Goal: Information Seeking & Learning: Learn about a topic

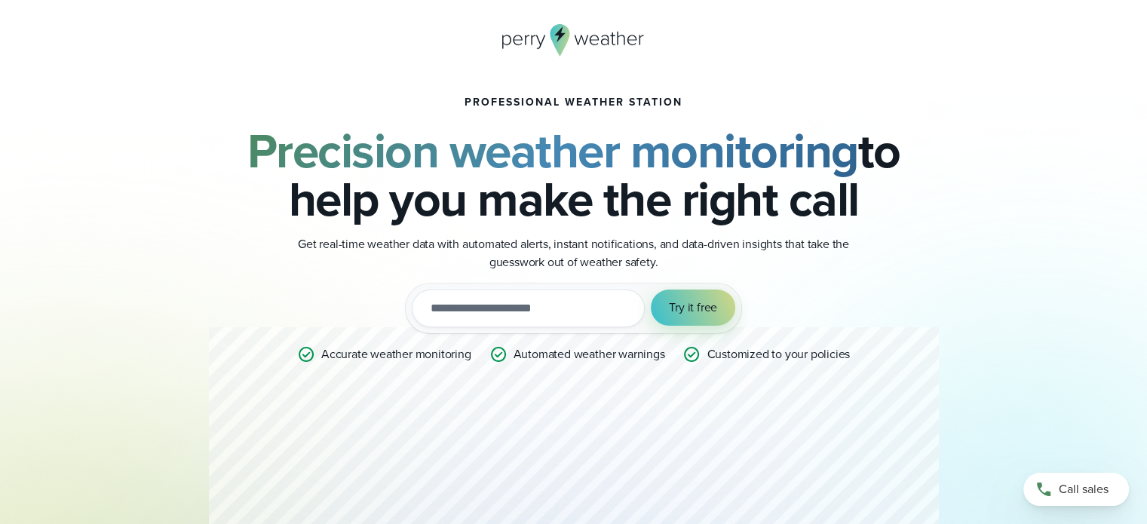
click at [519, 223] on h2 "Precision weather monitoring to help you make the right call" at bounding box center [574, 175] width 730 height 97
click at [550, 168] on h2 "Precision weather monitoring to help you make the right call" at bounding box center [574, 175] width 730 height 97
click at [537, 40] on icon at bounding box center [573, 40] width 143 height 32
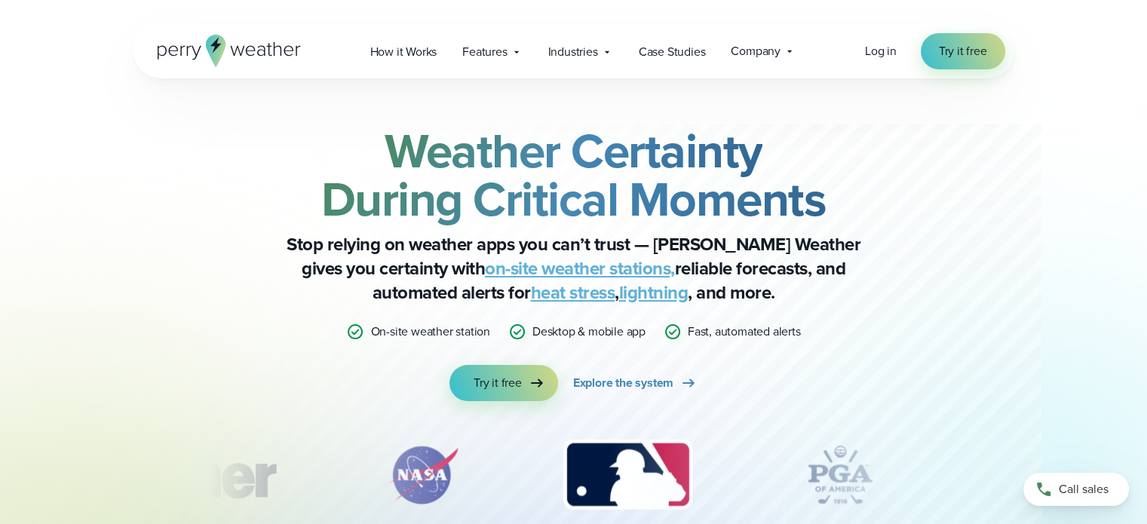
click at [528, 268] on link "on-site weather stations," at bounding box center [580, 268] width 190 height 27
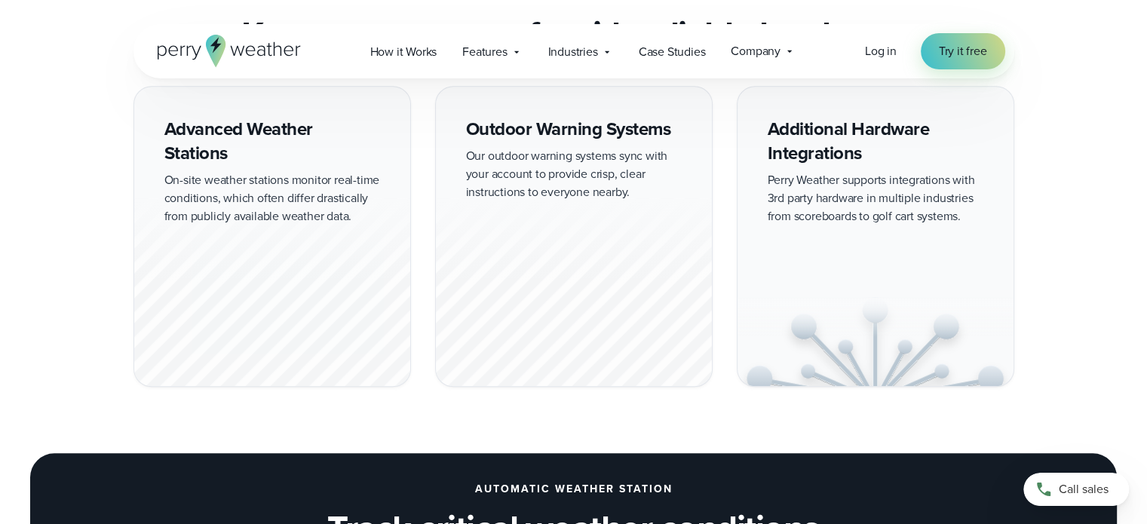
scroll to position [980, 0]
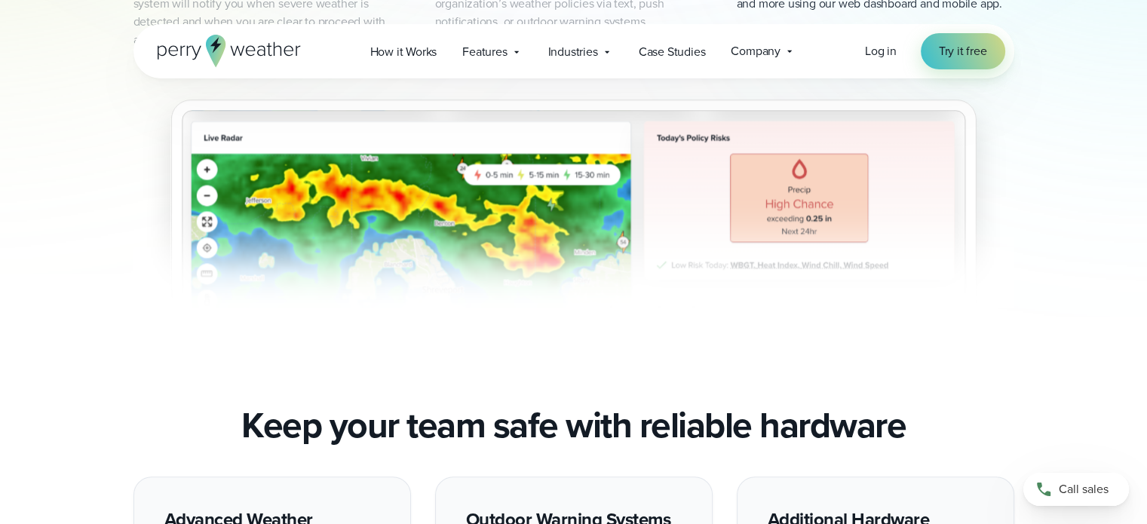
click at [458, 225] on img "3 of 3" at bounding box center [573, 187] width 881 height 241
click at [775, 200] on img "3 of 3" at bounding box center [573, 187] width 881 height 241
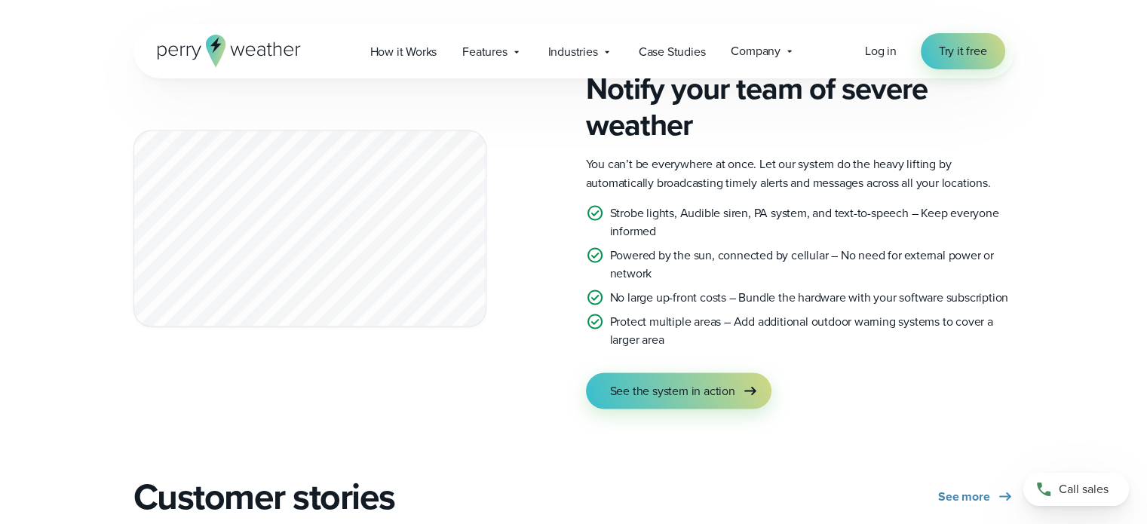
scroll to position [2714, 0]
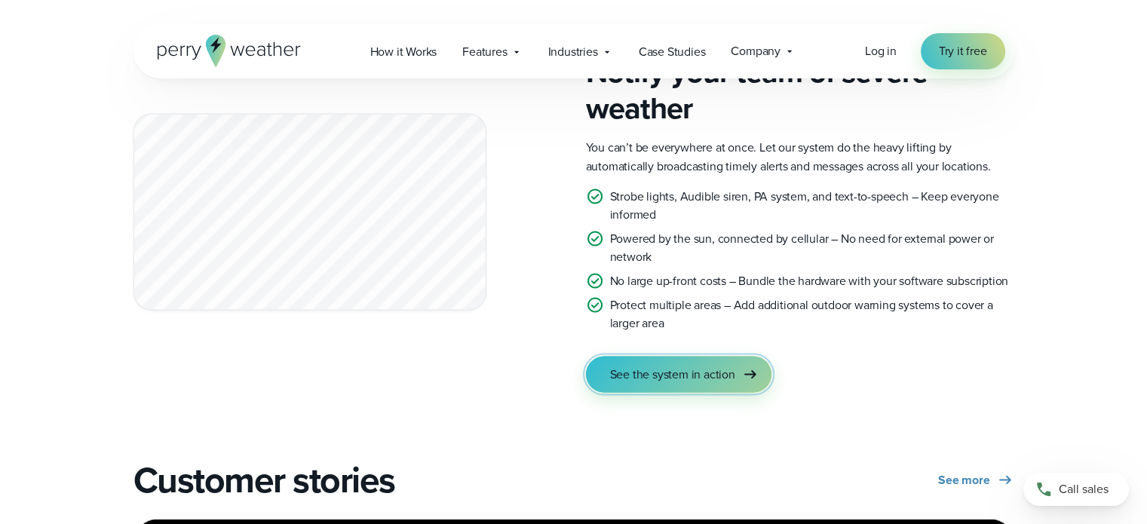
click at [715, 372] on span "See the system in action" at bounding box center [672, 374] width 125 height 18
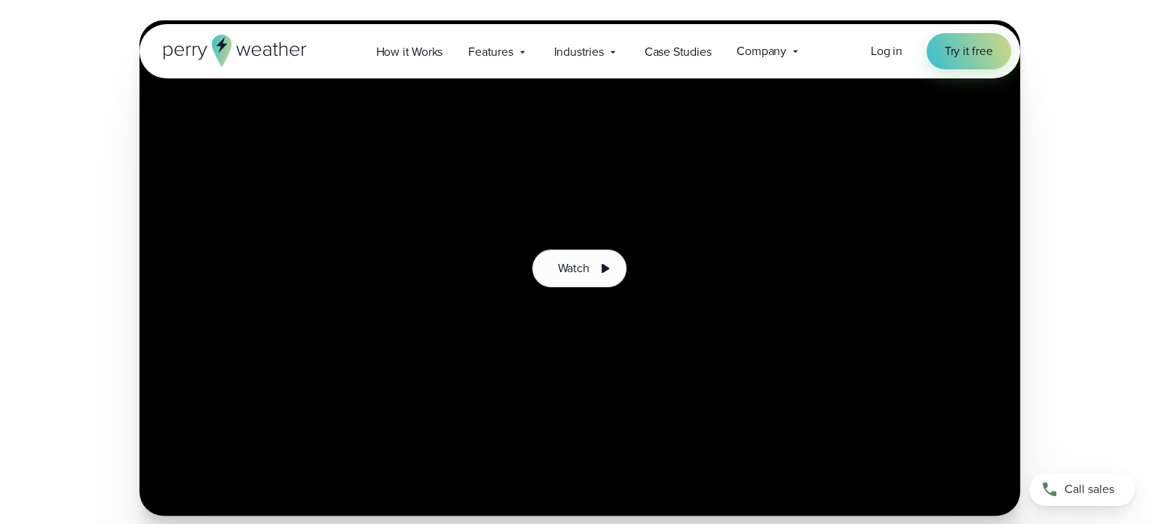
scroll to position [302, 0]
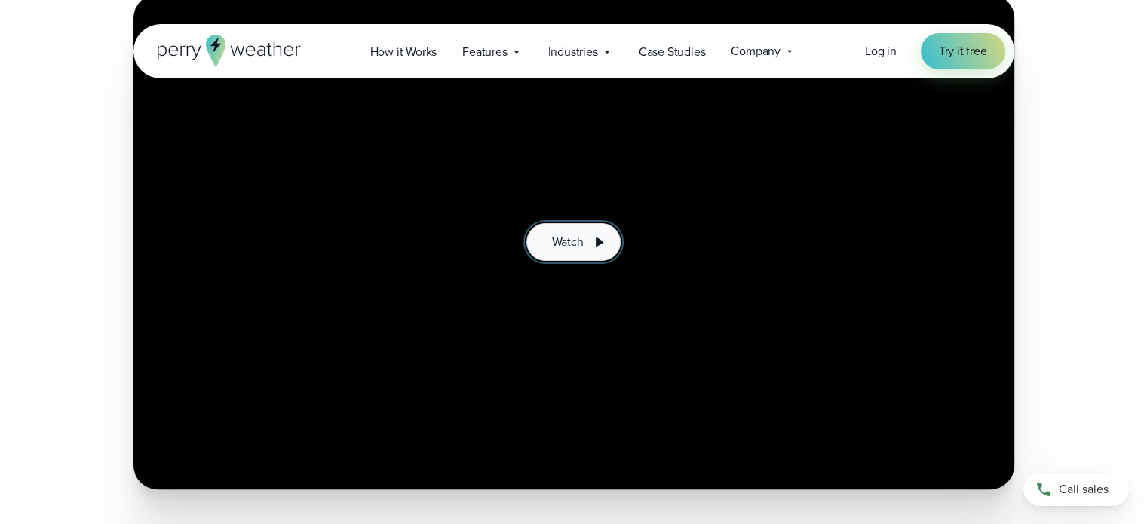
click at [558, 238] on span "Watch" at bounding box center [567, 242] width 32 height 18
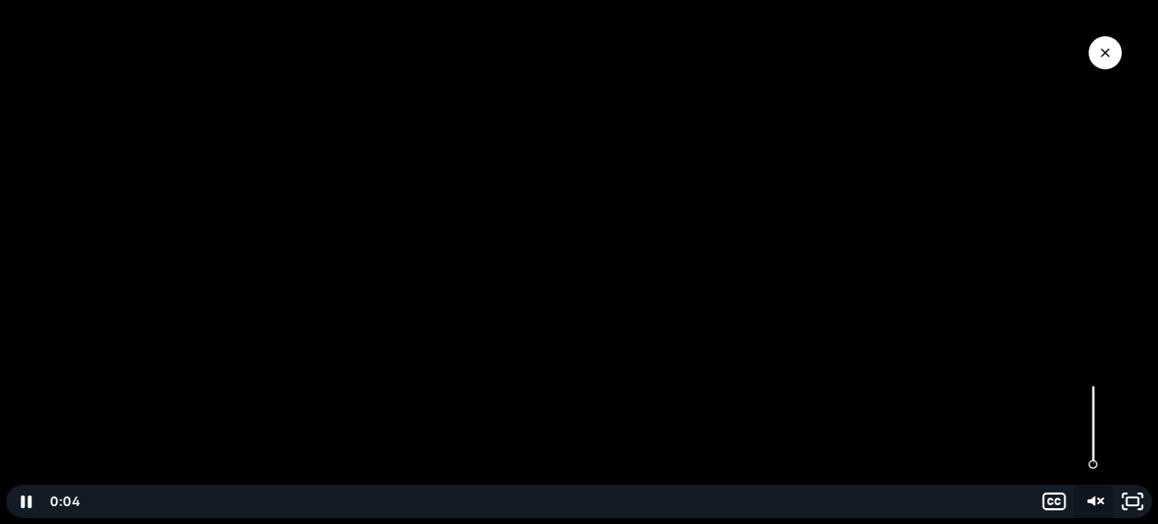
click at [1093, 498] on icon "Unmute" at bounding box center [1091, 501] width 8 height 10
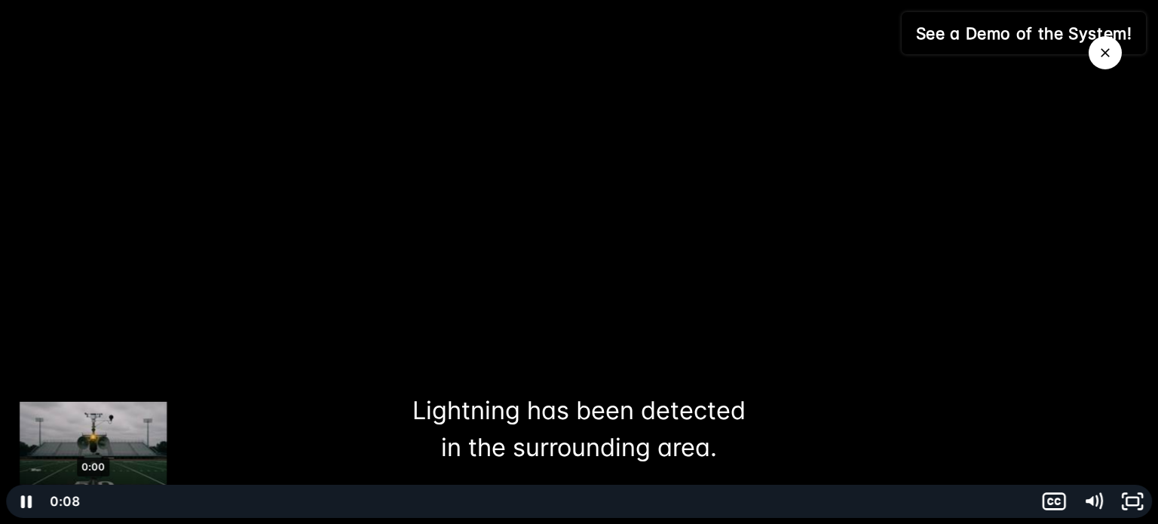
click at [93, 499] on div "0:00" at bounding box center [557, 501] width 933 height 33
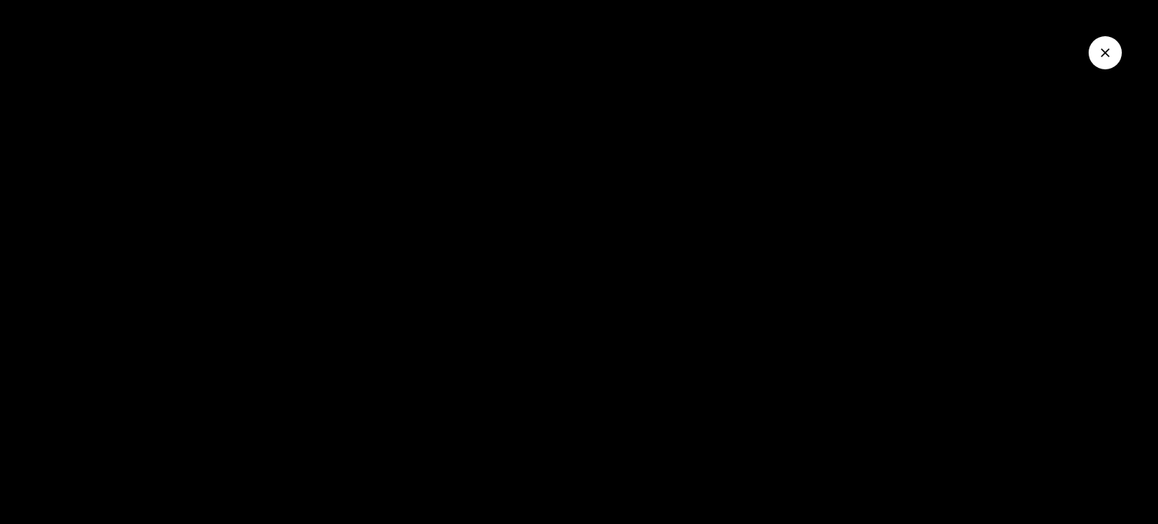
click at [788, 322] on div at bounding box center [579, 262] width 1158 height 524
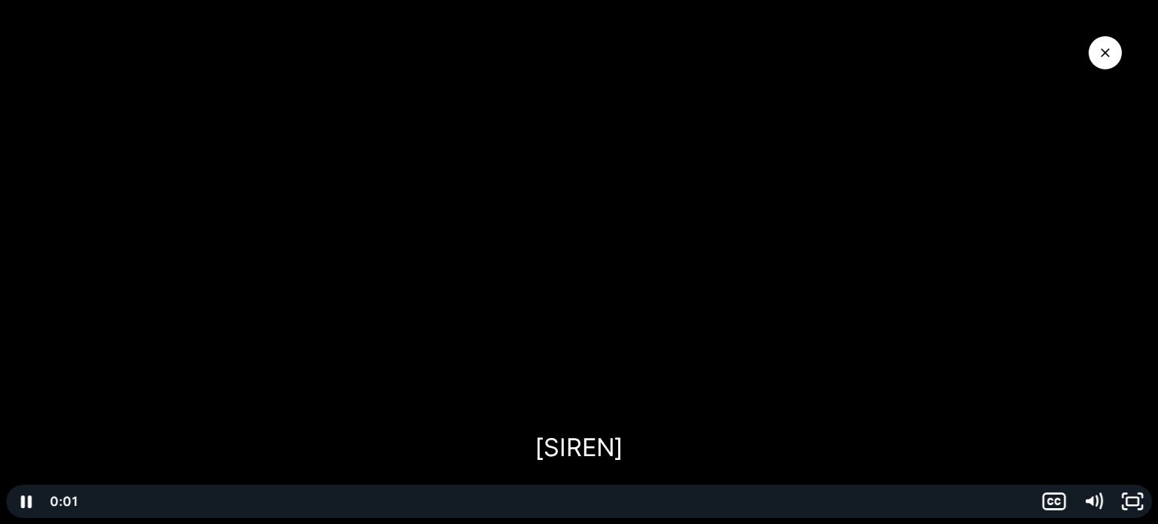
click at [788, 322] on div at bounding box center [579, 262] width 1158 height 524
